Goal: Information Seeking & Learning: Learn about a topic

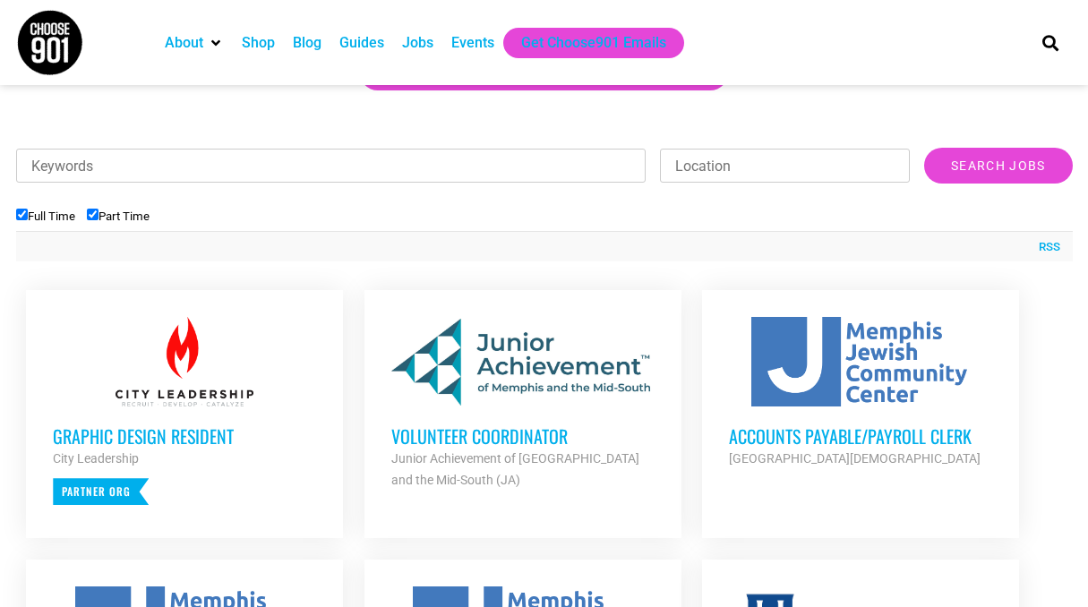
scroll to position [544, 0]
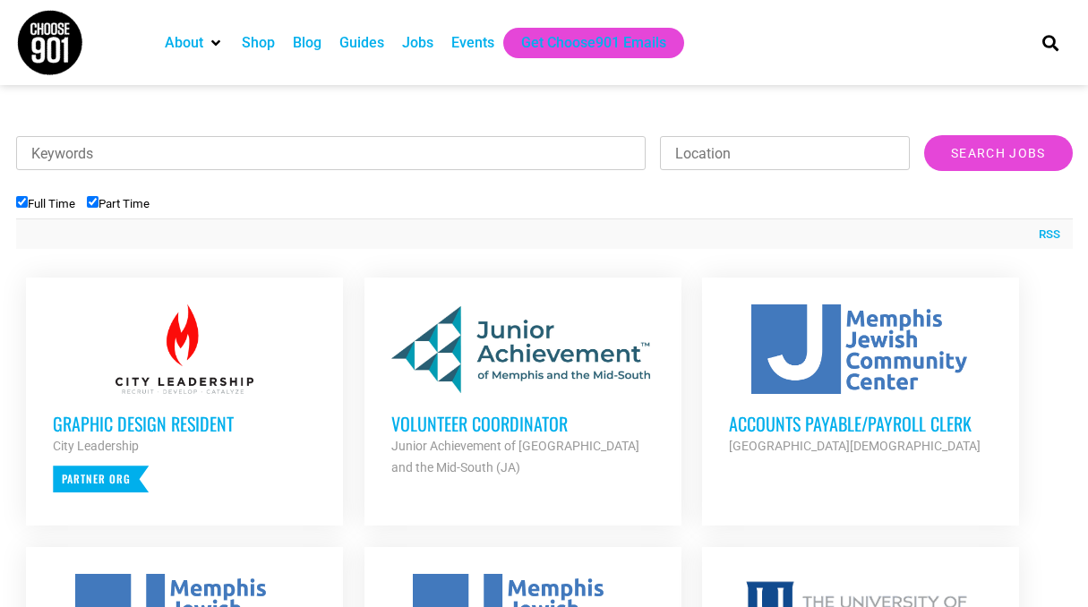
click at [458, 379] on div at bounding box center [522, 349] width 263 height 90
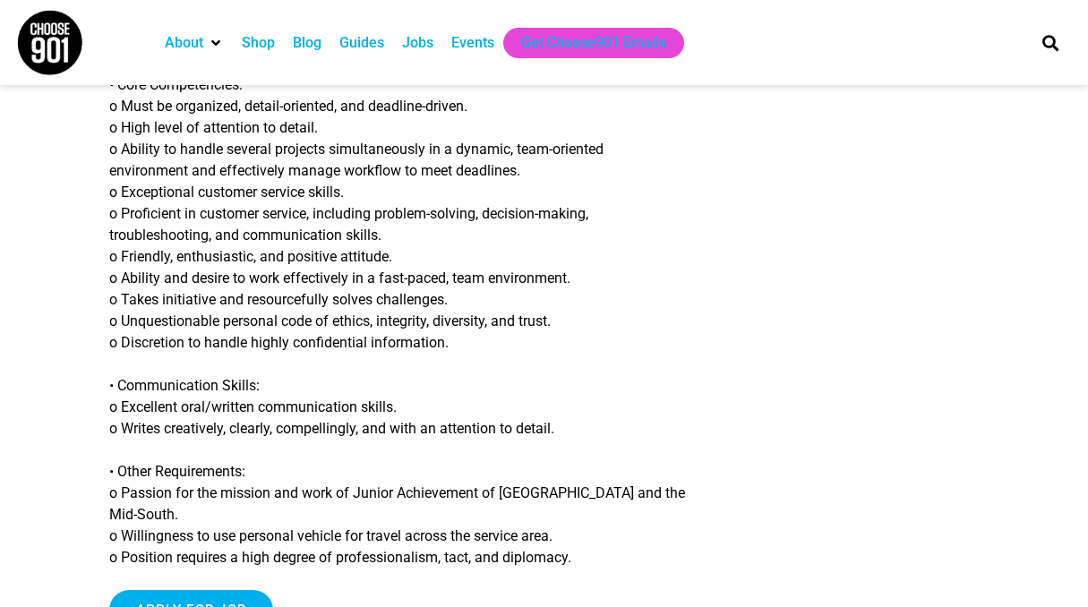
scroll to position [1938, 0]
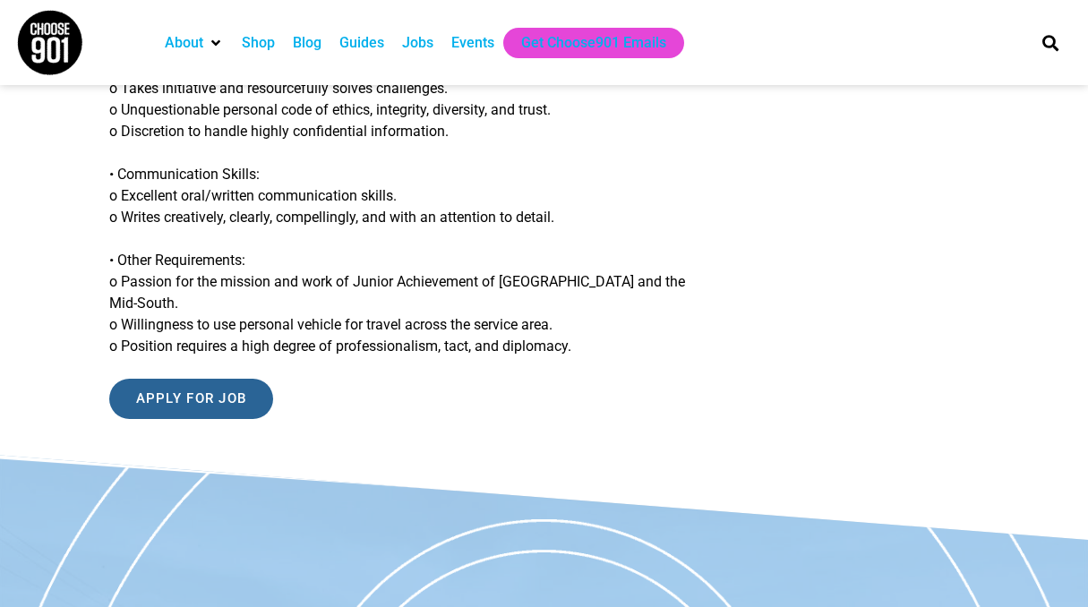
click at [236, 419] on input "Apply for job" at bounding box center [191, 399] width 165 height 40
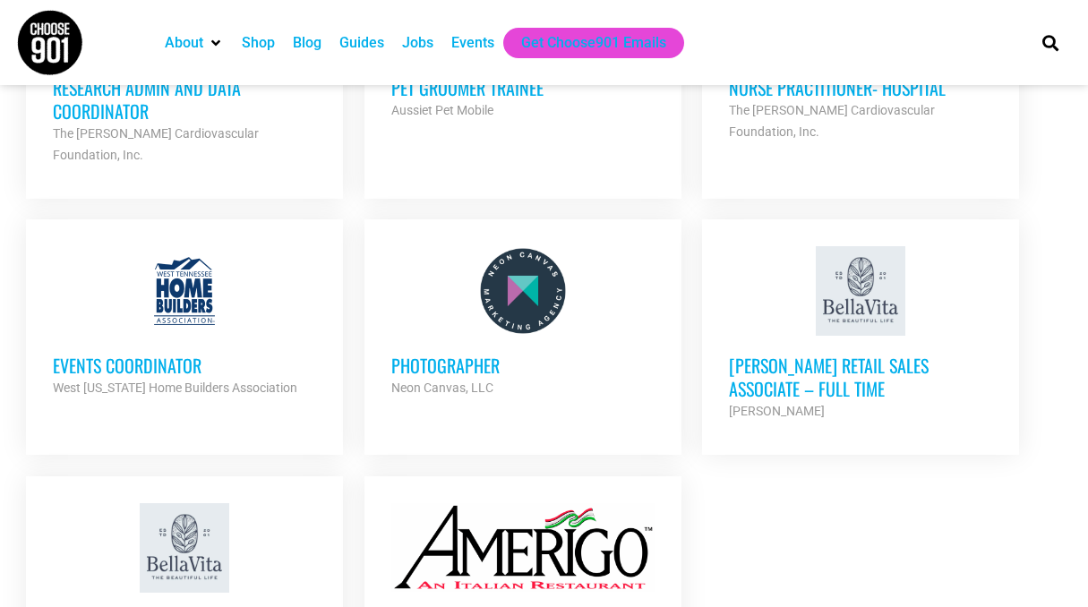
scroll to position [1893, 0]
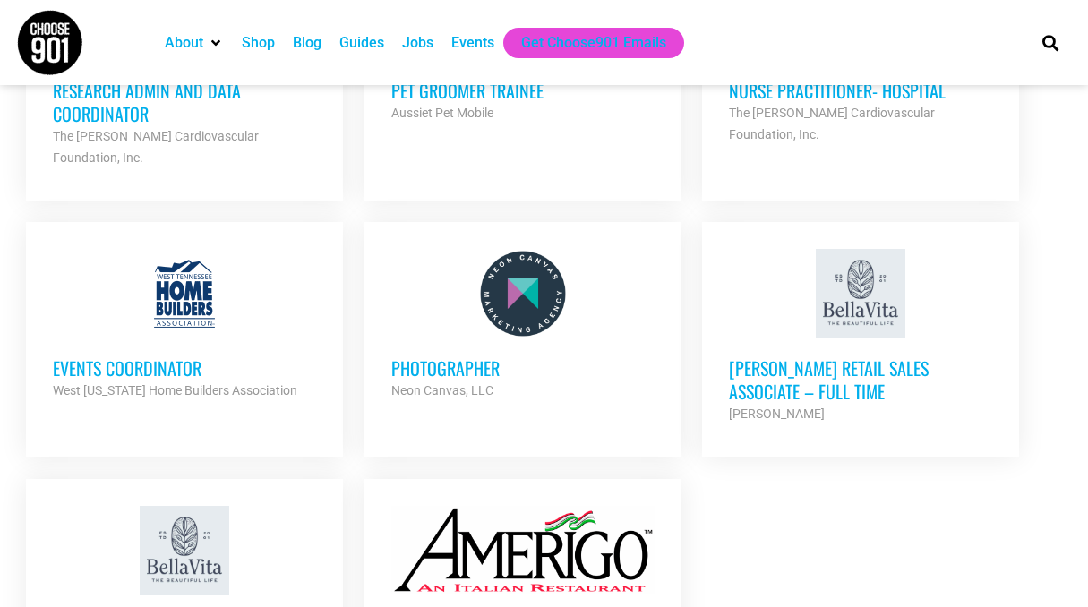
click at [419, 356] on h3 "Photographer" at bounding box center [522, 367] width 263 height 23
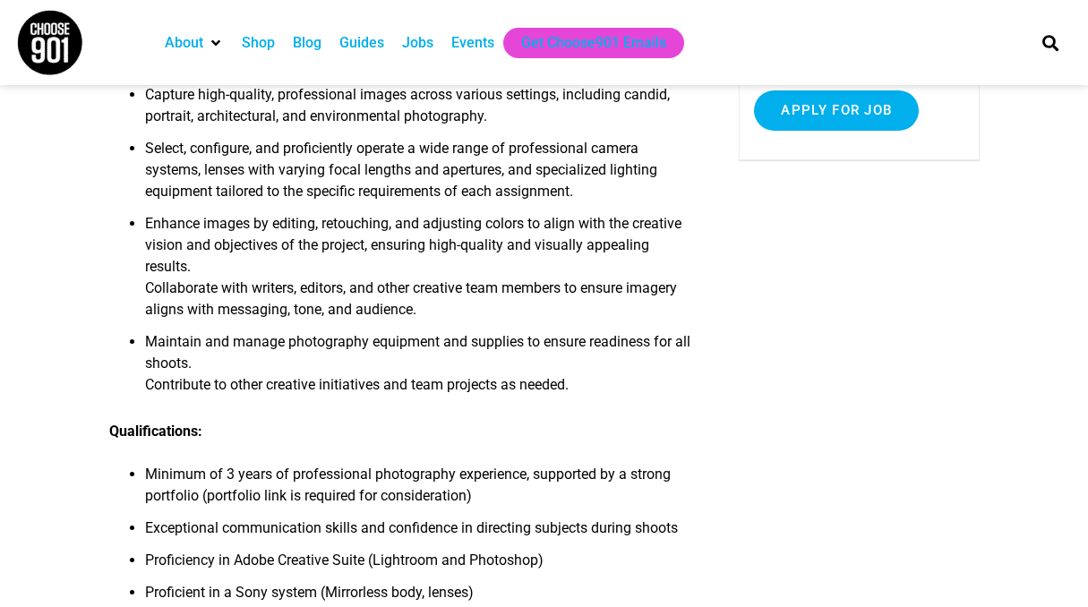
scroll to position [356, 0]
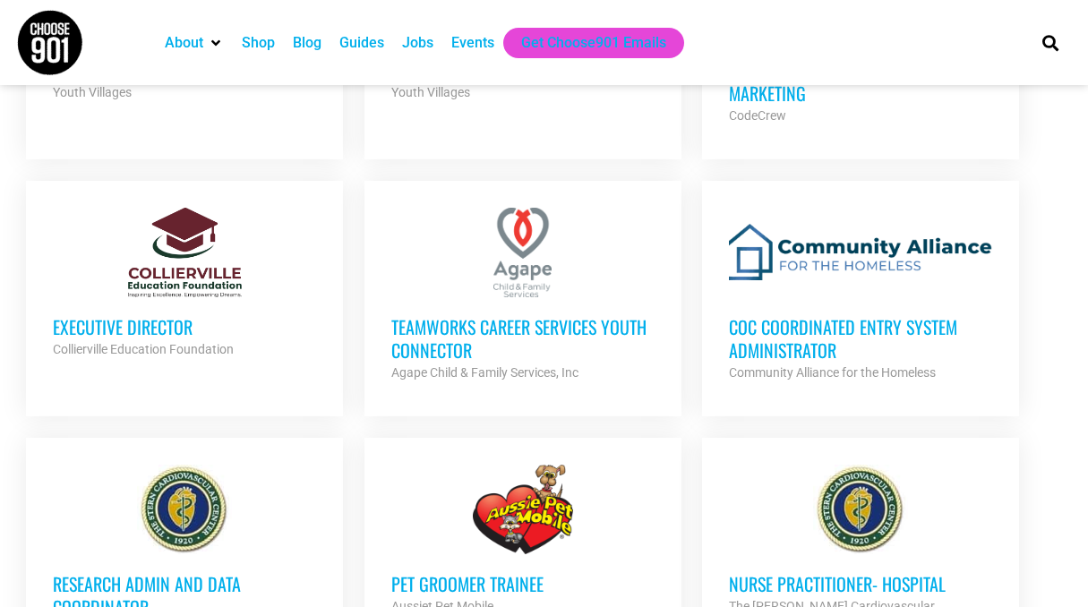
scroll to position [1937, 0]
